Goal: Task Accomplishment & Management: Use online tool/utility

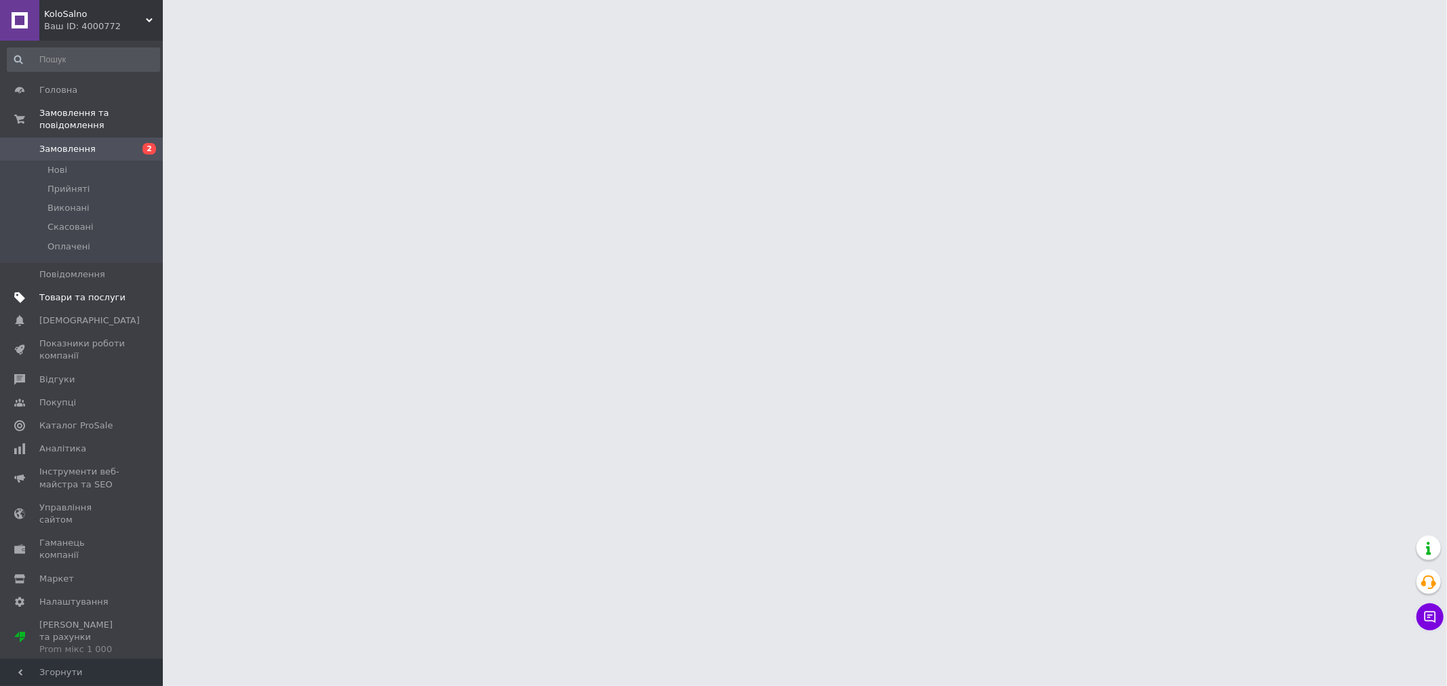
click at [71, 292] on span "Товари та послуги" at bounding box center [82, 298] width 86 height 12
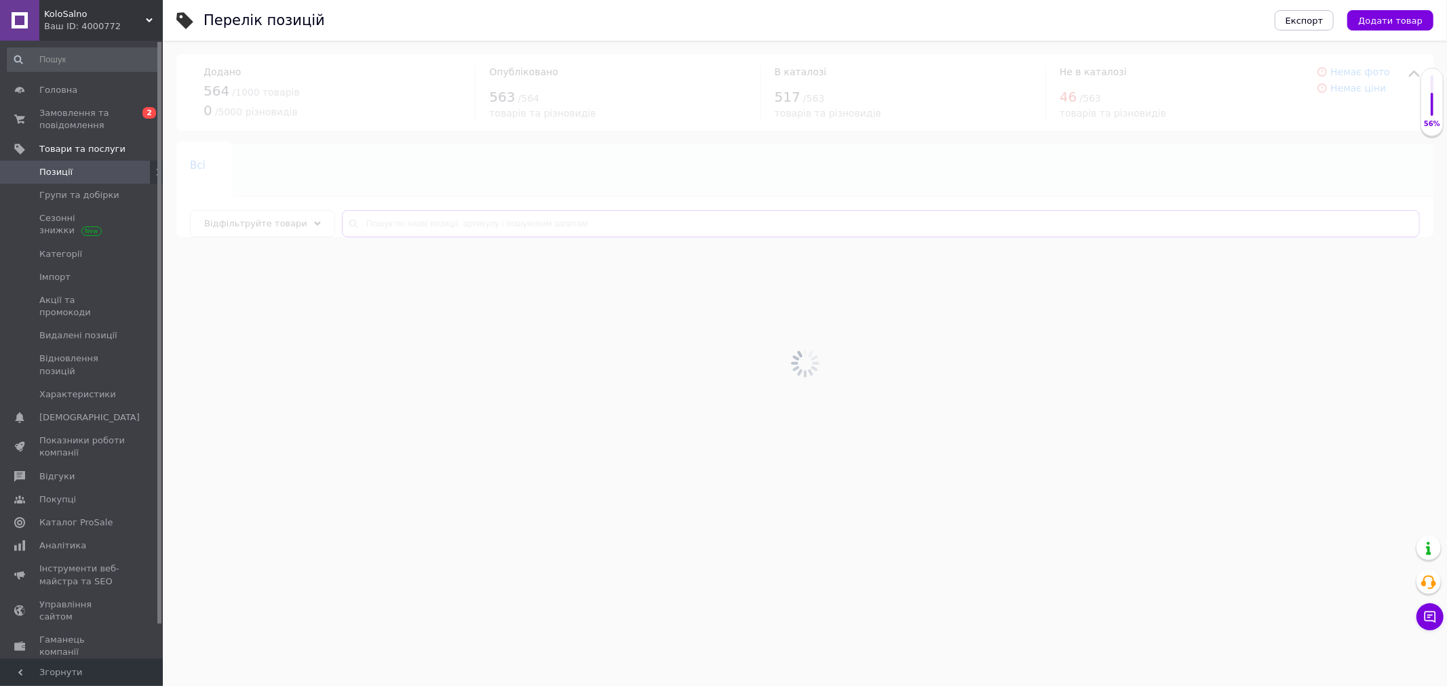
click at [433, 225] on input "text" at bounding box center [881, 223] width 1078 height 27
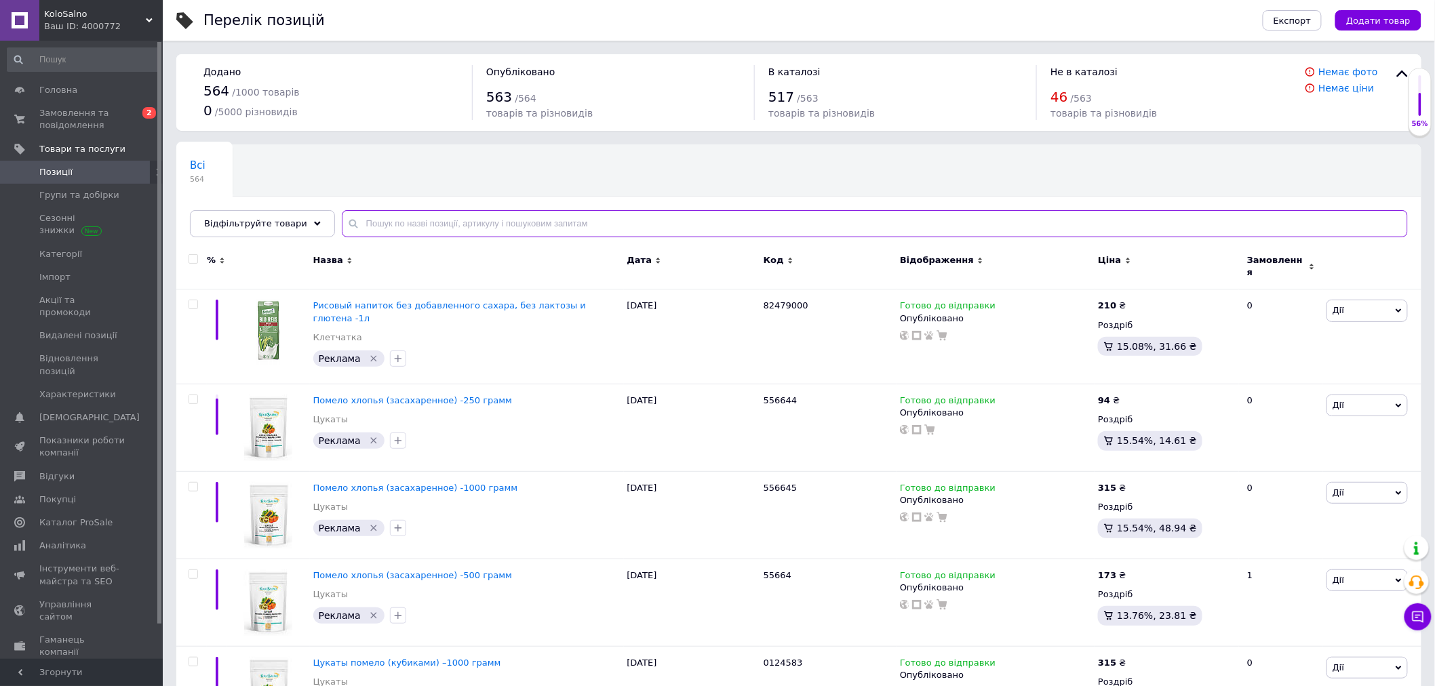
click at [433, 225] on input "text" at bounding box center [875, 223] width 1066 height 27
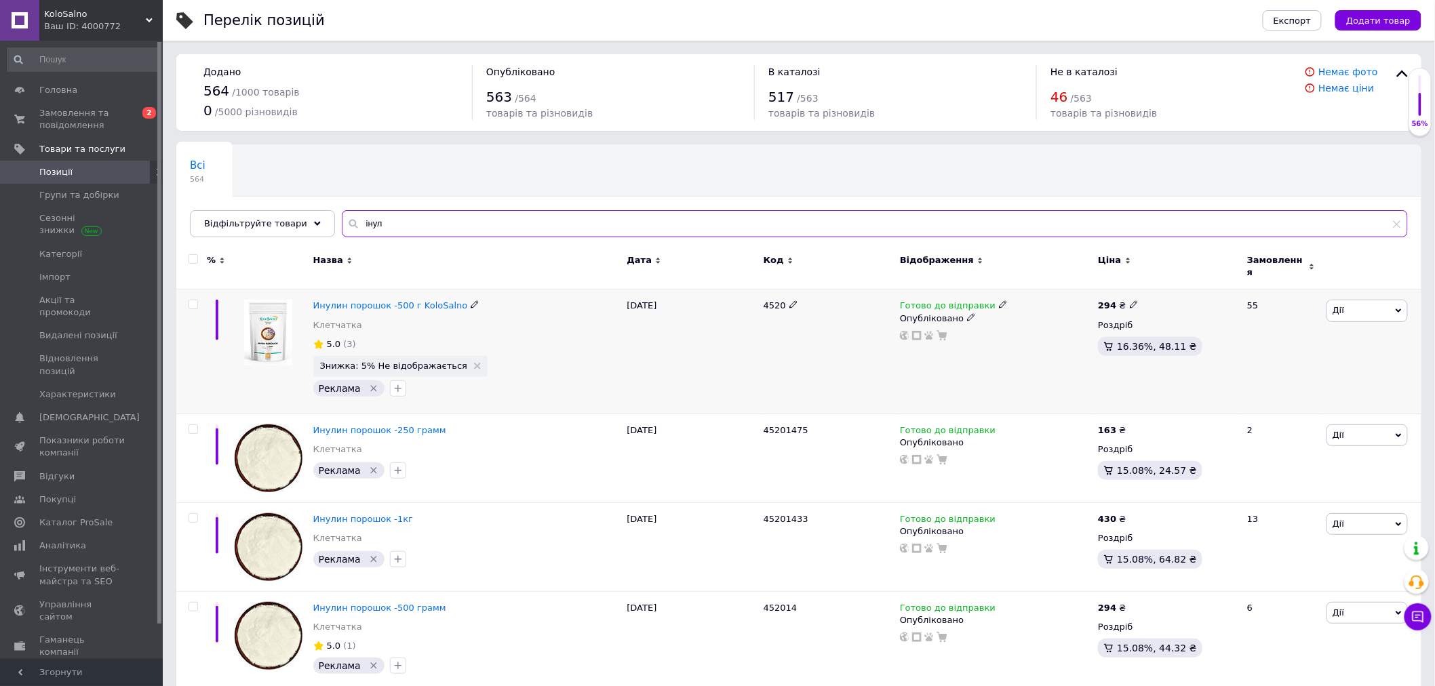
type input "інул"
click at [774, 300] on span "4520" at bounding box center [775, 305] width 22 height 10
copy span "4520"
click at [724, 338] on div "[DATE]" at bounding box center [692, 352] width 136 height 124
